Goal: Navigation & Orientation: Find specific page/section

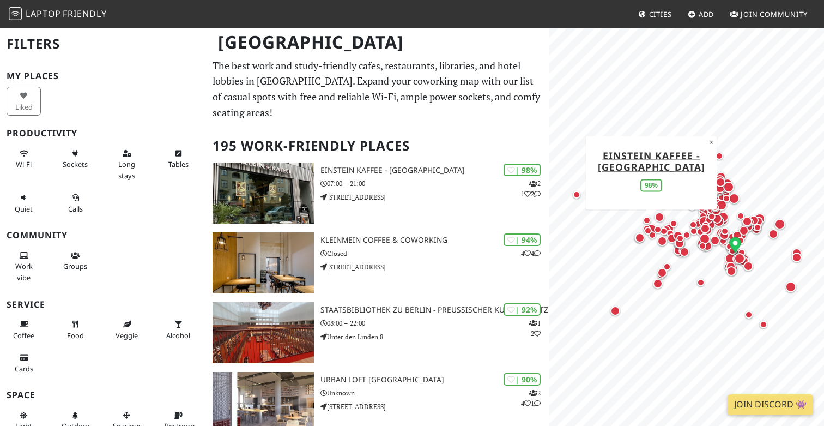
click at [753, 15] on span "Join Community" at bounding box center [774, 14] width 67 height 10
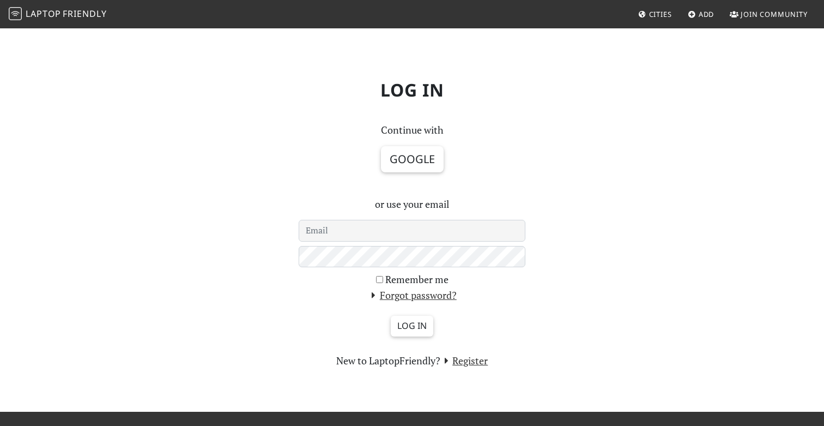
click at [51, 11] on span "Laptop" at bounding box center [43, 14] width 35 height 12
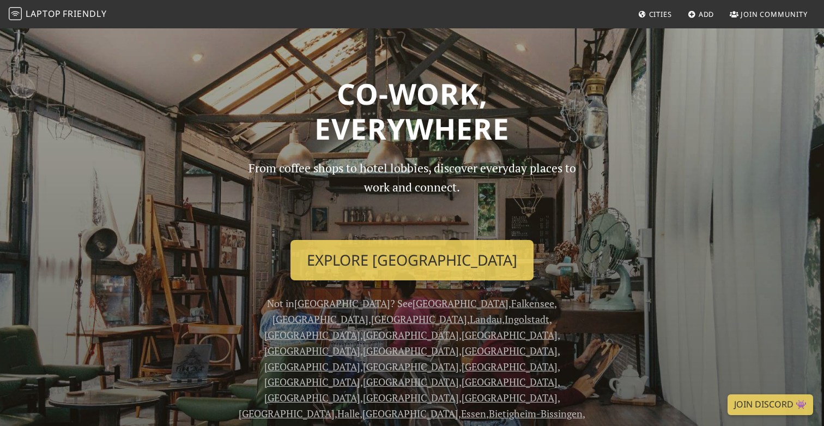
click at [664, 10] on span "Cities" at bounding box center [660, 14] width 23 height 10
